Goal: Find specific page/section: Find specific page/section

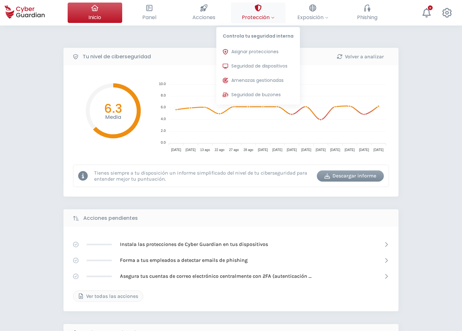
click at [260, 19] on span "Protección" at bounding box center [258, 17] width 33 height 8
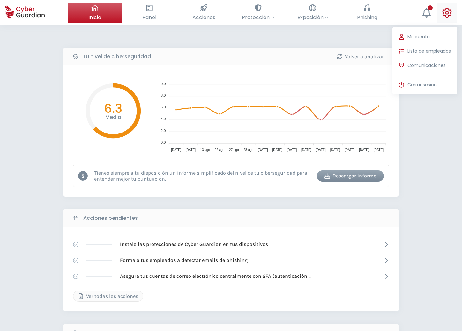
click at [441, 14] on button "Mi cuenta Lista de empleados Comunicaciones Cerrar sesión" at bounding box center [446, 13] width 20 height 20
click at [416, 52] on span "Lista de empleados" at bounding box center [428, 51] width 43 height 7
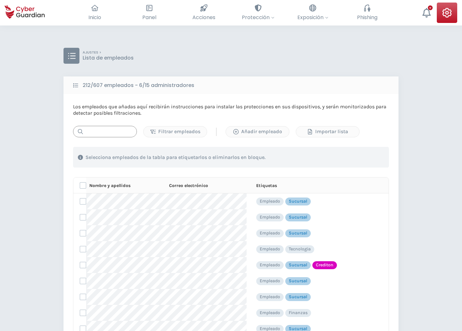
click at [121, 132] on input "text" at bounding box center [105, 131] width 64 height 11
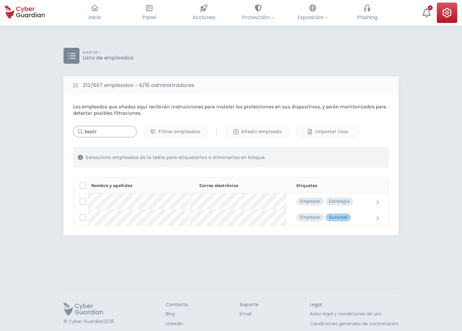
type input "beatr"
